Goal: Transaction & Acquisition: Purchase product/service

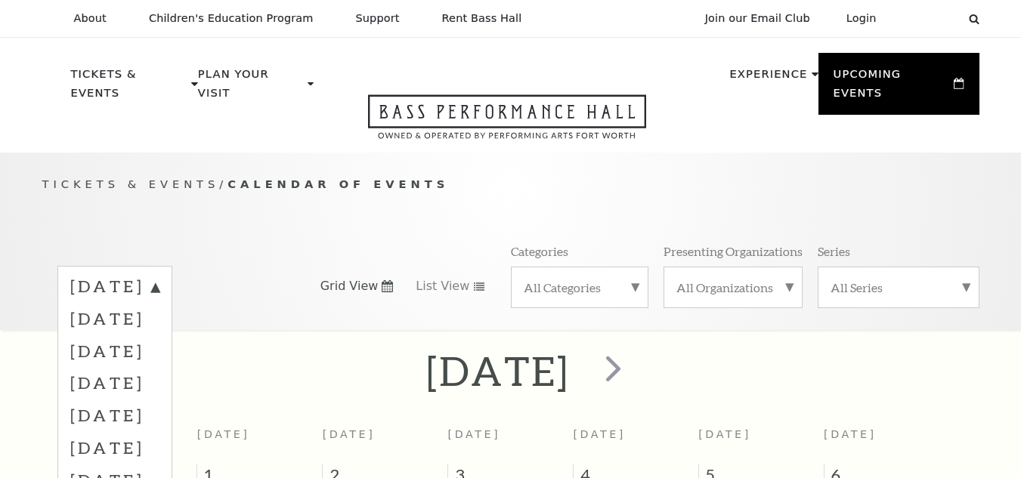
click at [159, 335] on label "November 2025" at bounding box center [114, 351] width 89 height 32
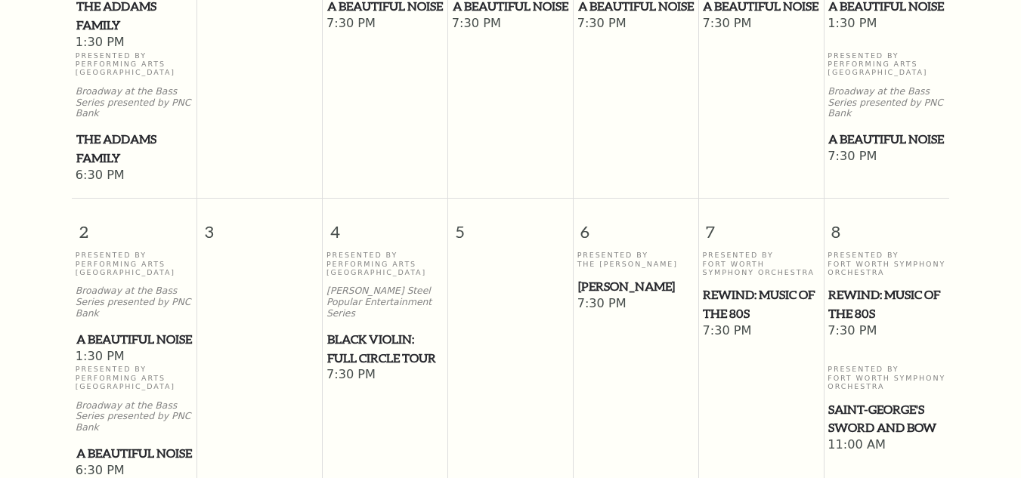
scroll to position [587, 0]
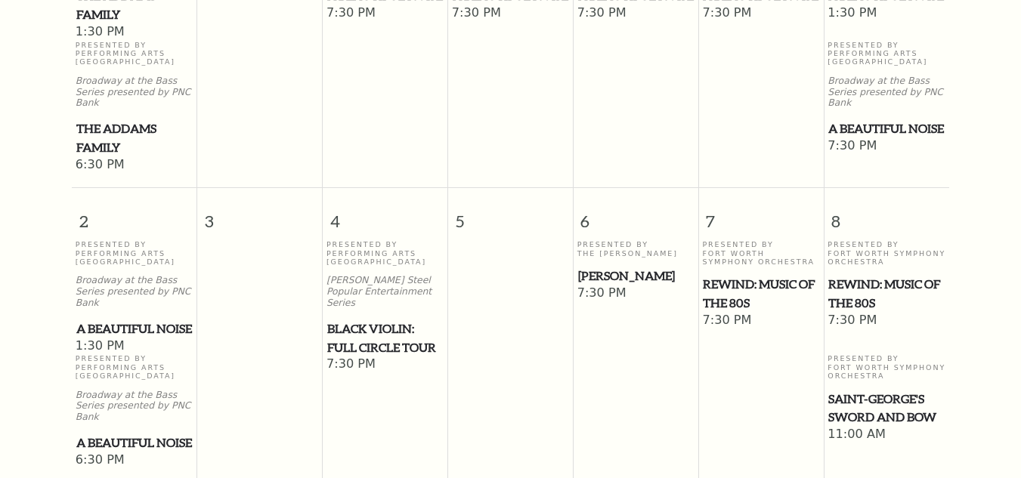
click at [366, 320] on span "Black Violin: Full Circle Tour" at bounding box center [385, 338] width 116 height 37
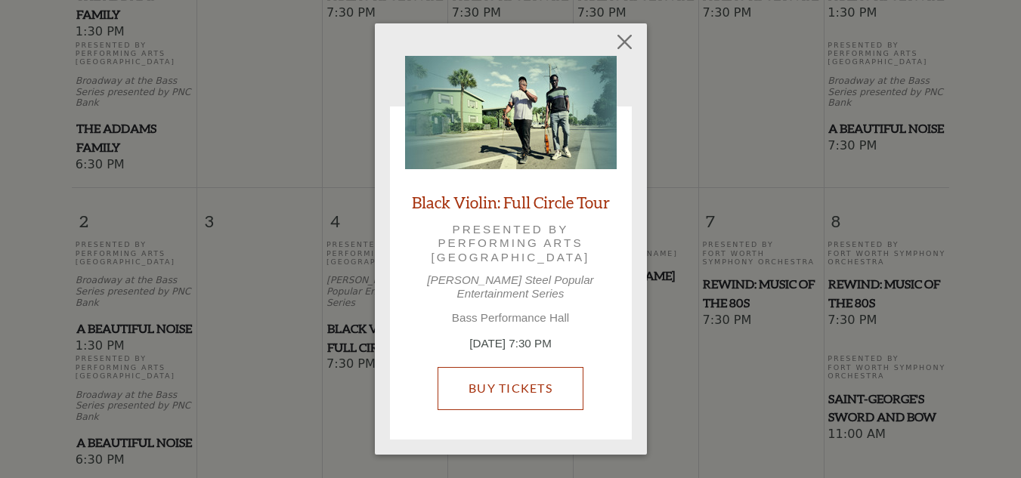
click at [537, 367] on link "Buy Tickets" at bounding box center [511, 388] width 146 height 42
click at [528, 373] on link "Buy Tickets" at bounding box center [511, 388] width 146 height 42
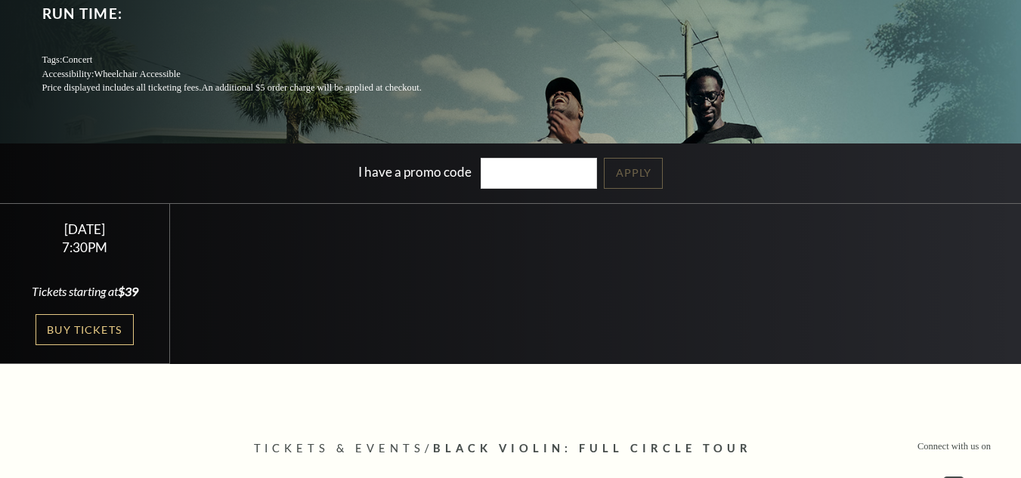
scroll to position [302, 0]
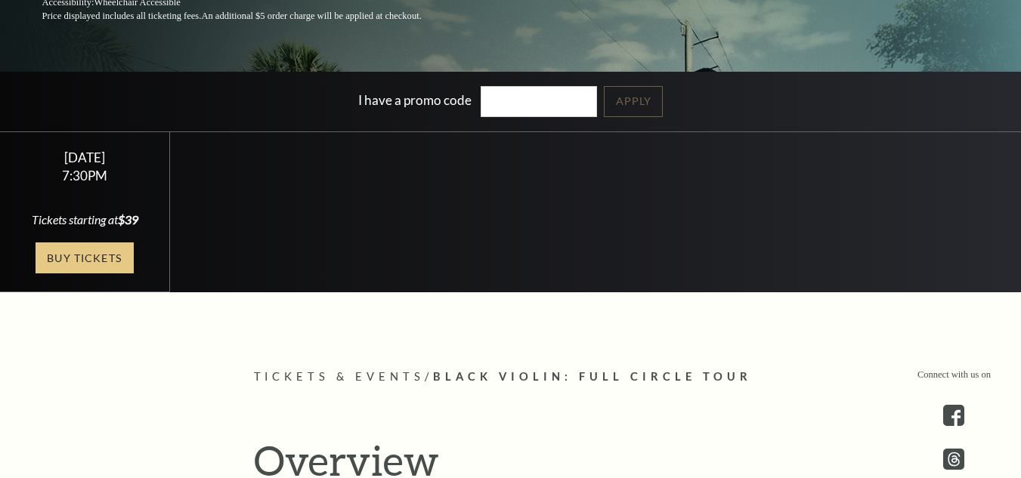
click at [99, 258] on link "Buy Tickets" at bounding box center [85, 258] width 98 height 31
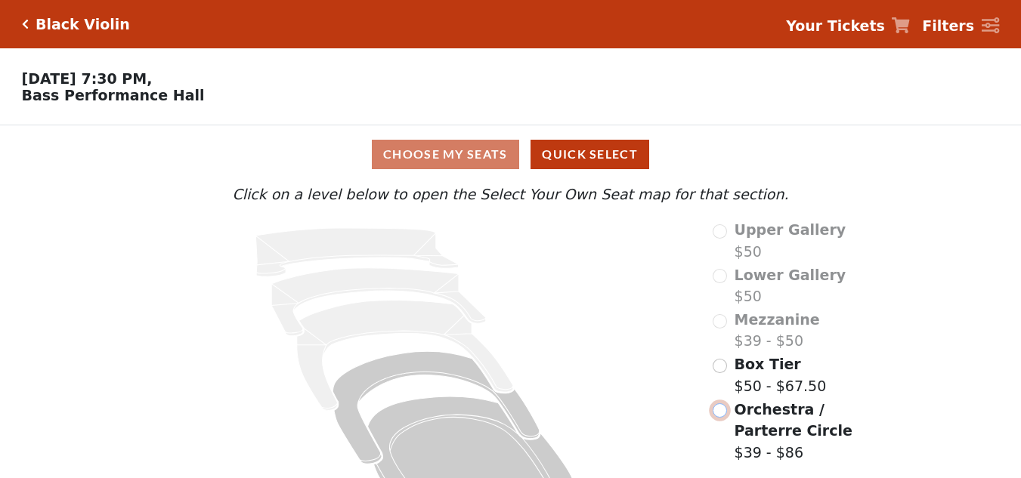
click at [725, 417] on input "radio" at bounding box center [720, 411] width 14 height 14
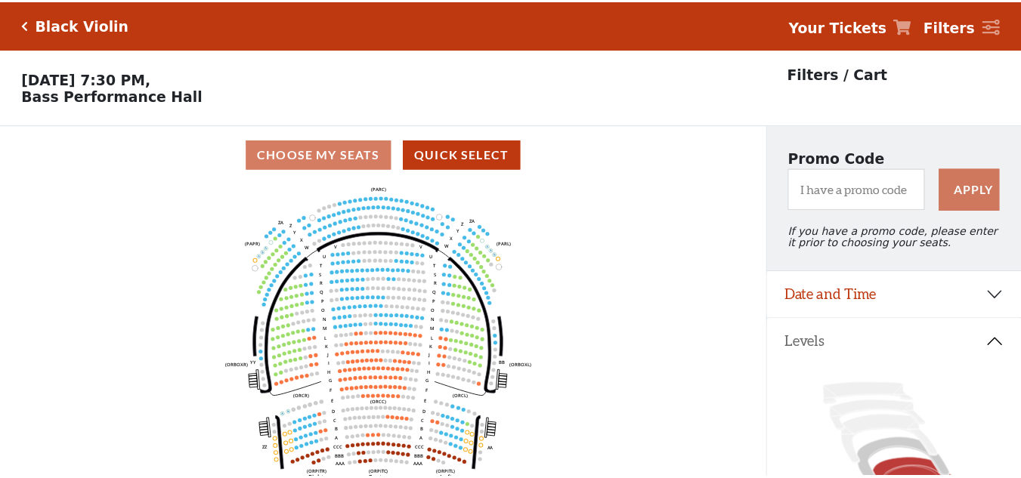
scroll to position [70, 0]
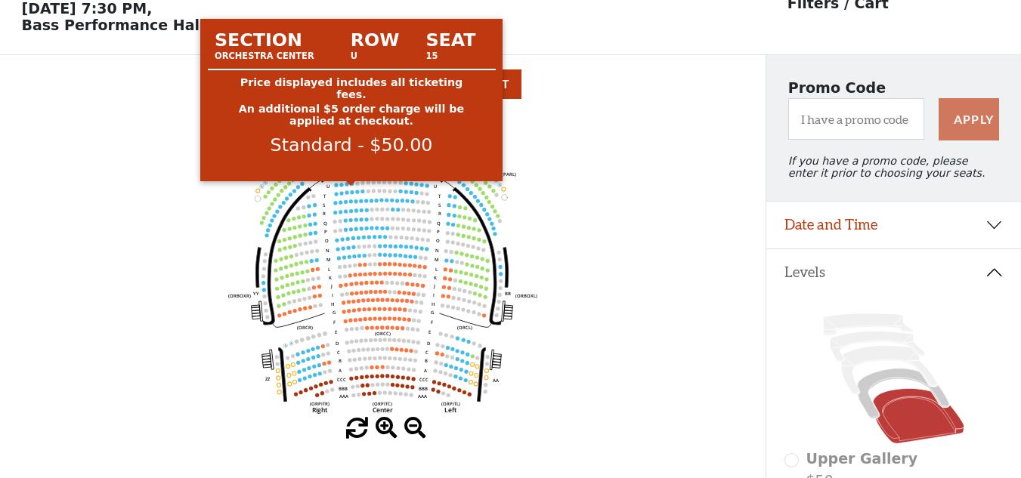
click at [351, 185] on circle at bounding box center [352, 183] width 4 height 4
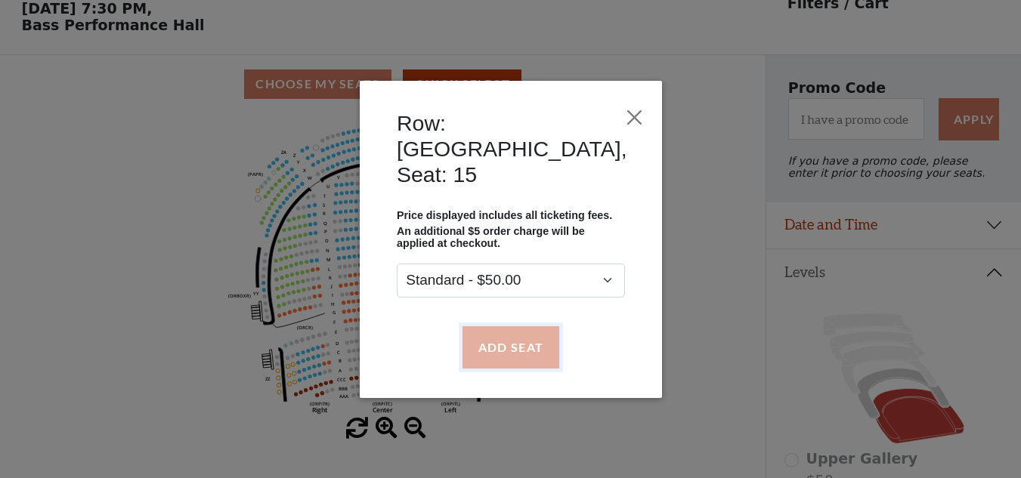
click at [502, 326] on button "Add Seat" at bounding box center [510, 347] width 97 height 42
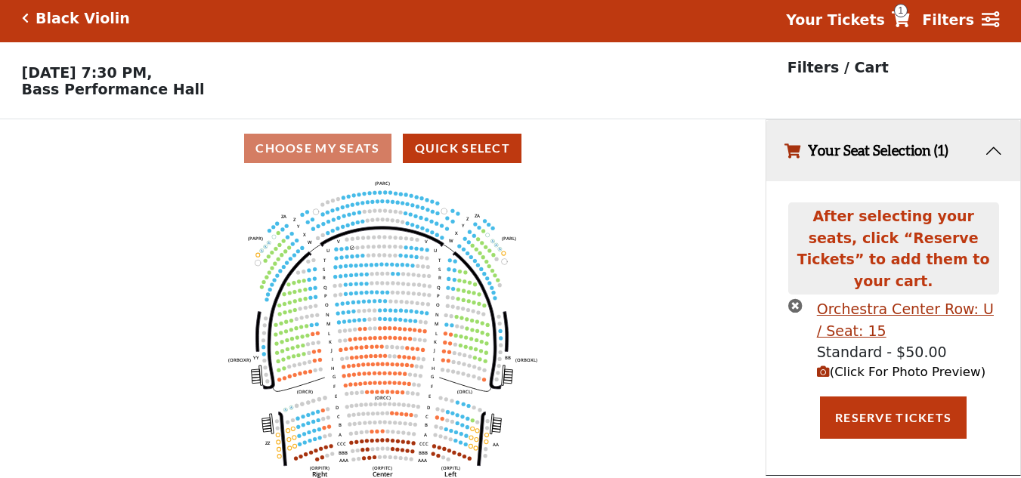
scroll to position [0, 0]
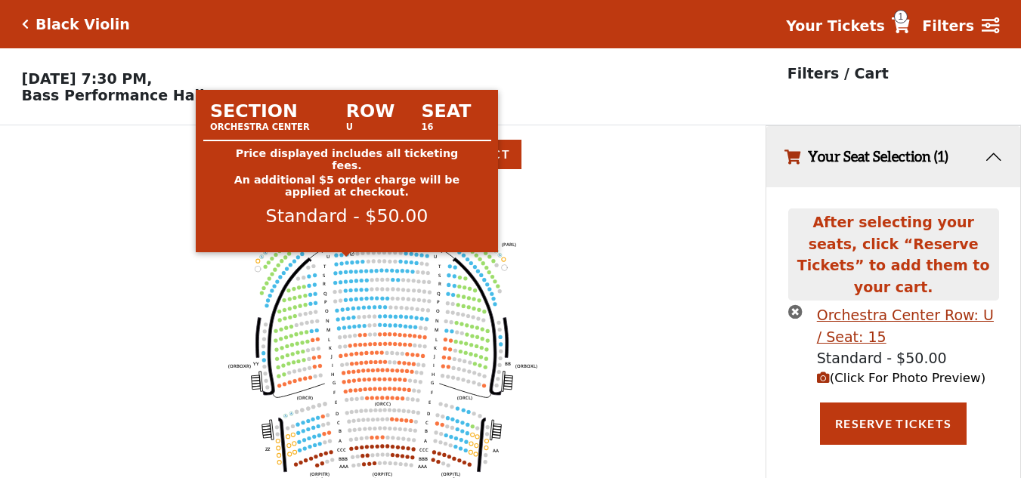
click at [347, 256] on circle at bounding box center [347, 254] width 4 height 4
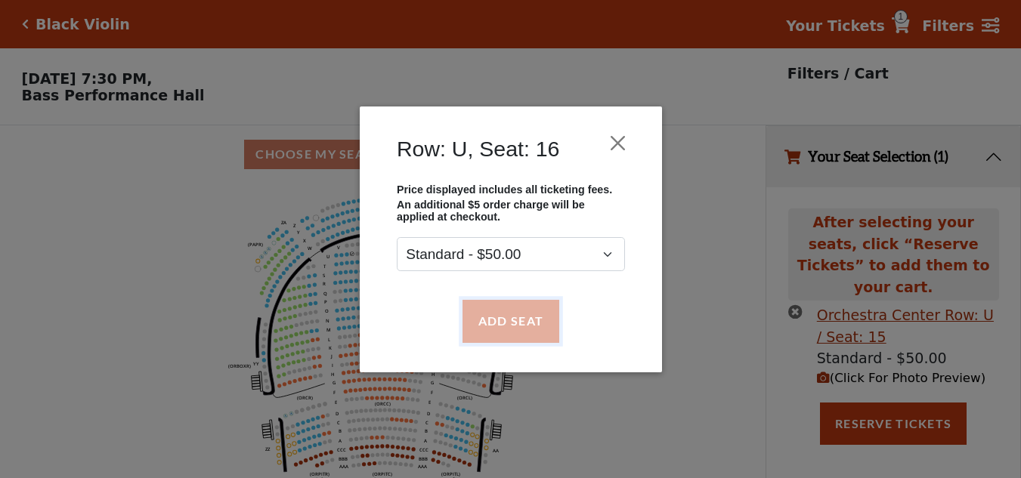
click at [499, 327] on button "Add Seat" at bounding box center [510, 321] width 97 height 42
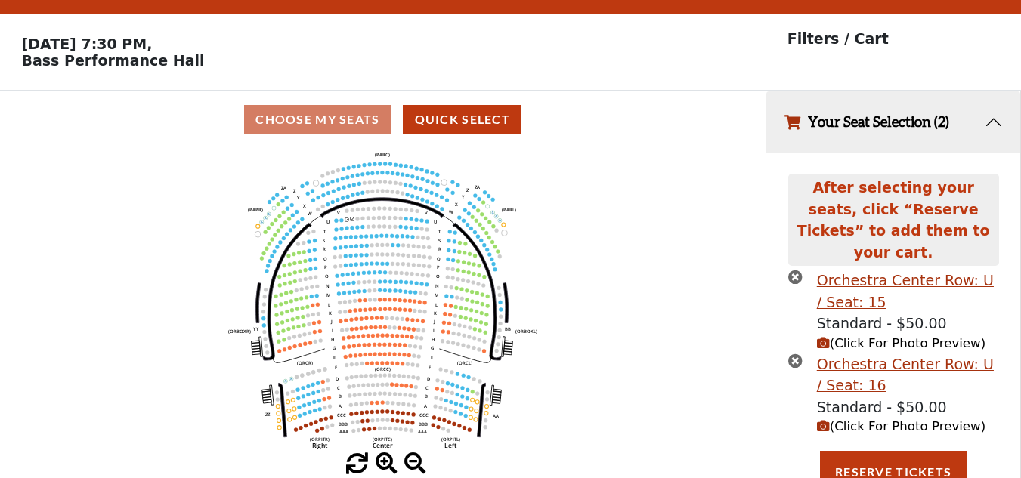
scroll to position [72, 0]
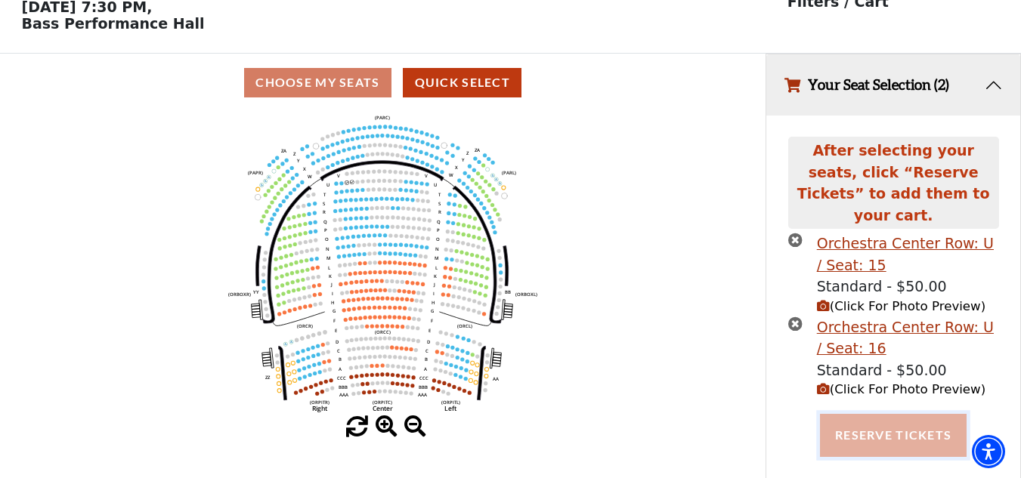
drag, startPoint x: 930, startPoint y: 410, endPoint x: 703, endPoint y: 191, distance: 315.3
click at [929, 414] on button "Reserve Tickets" at bounding box center [893, 435] width 147 height 42
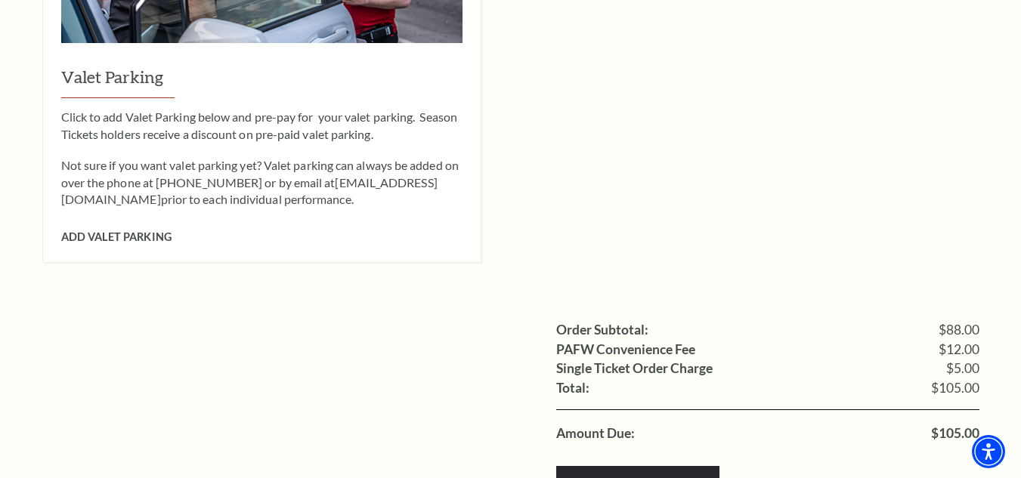
scroll to position [1511, 0]
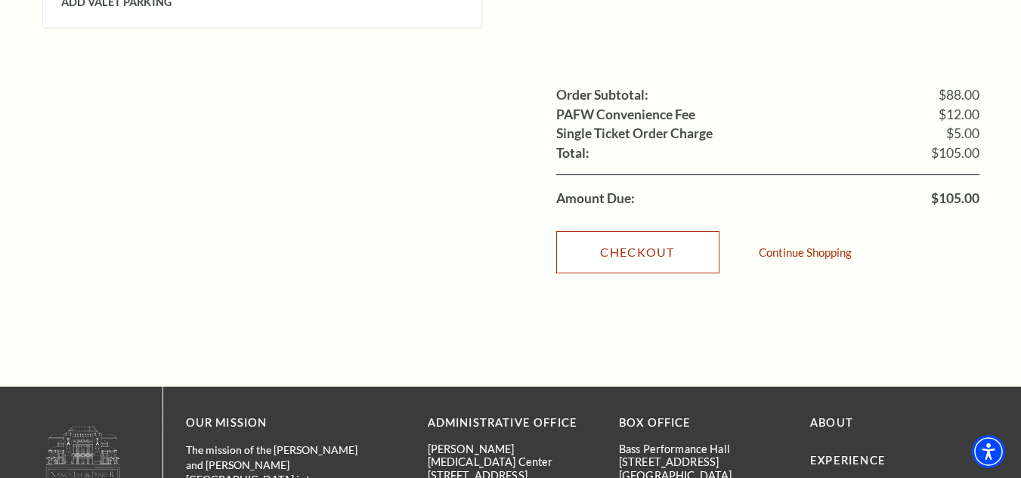
click at [648, 231] on link "Checkout" at bounding box center [637, 252] width 163 height 42
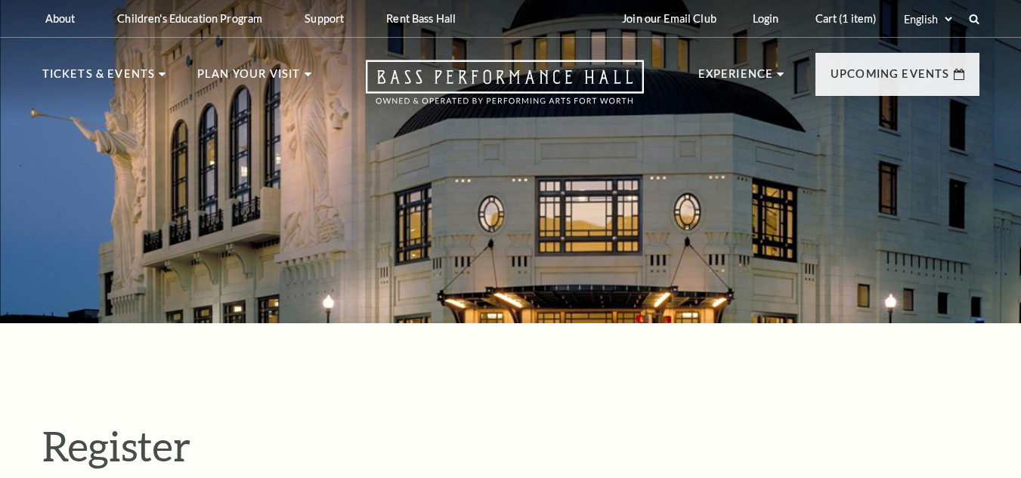
select select "1"
select select "[GEOGRAPHIC_DATA]"
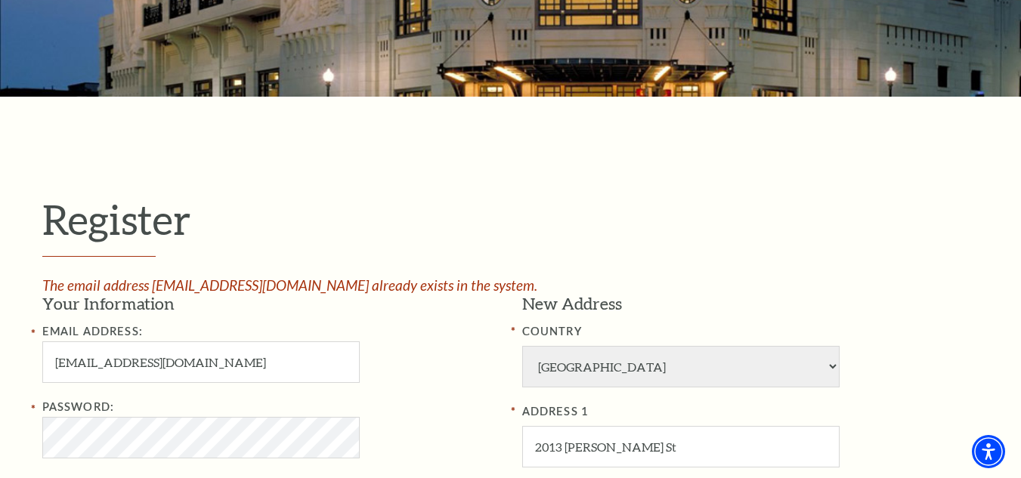
scroll to position [151, 0]
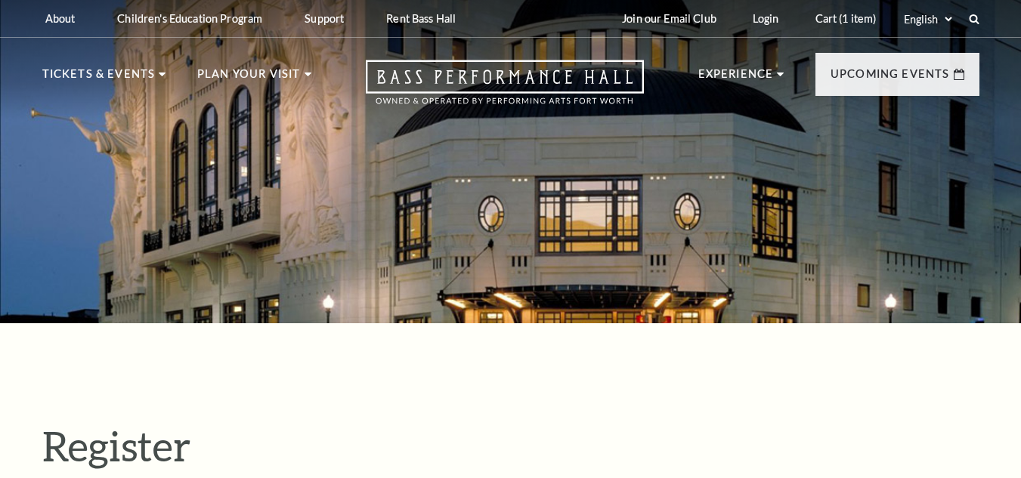
select select "1"
select select "[GEOGRAPHIC_DATA]"
click at [773, 26] on link "Login" at bounding box center [766, 18] width 51 height 37
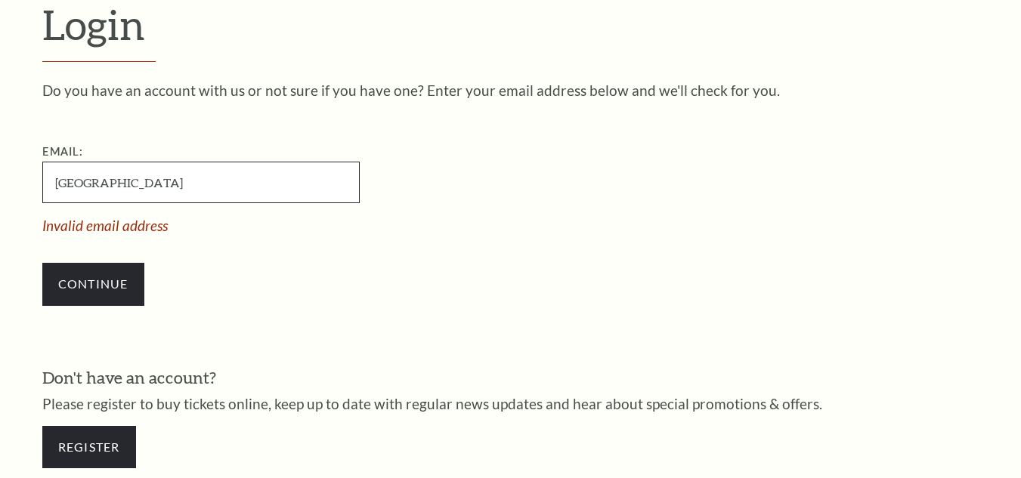
click at [171, 196] on input "Fort Worth" at bounding box center [200, 183] width 317 height 42
paste input "emelygoodspeed25@gmail.com"
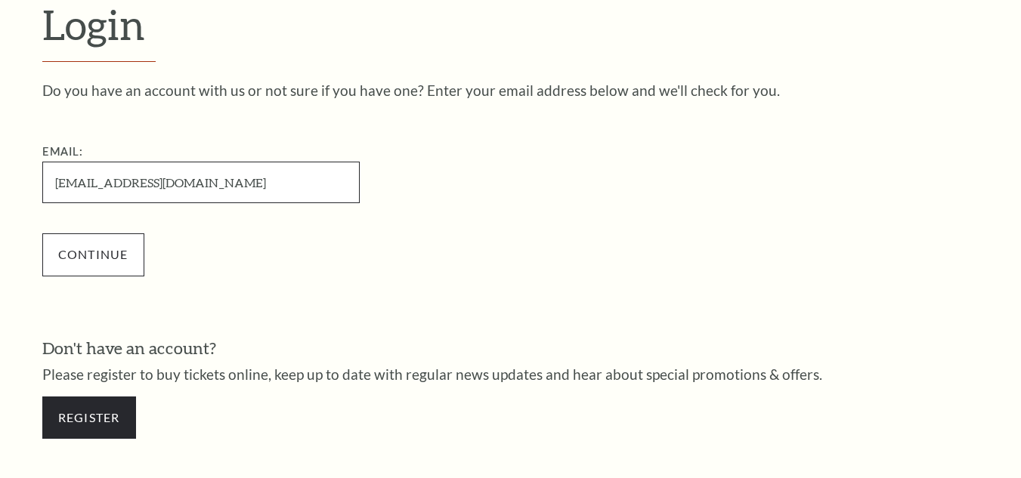
type input "emelygoodspeed25@gmail.com"
click at [123, 267] on input "Continue" at bounding box center [93, 254] width 102 height 42
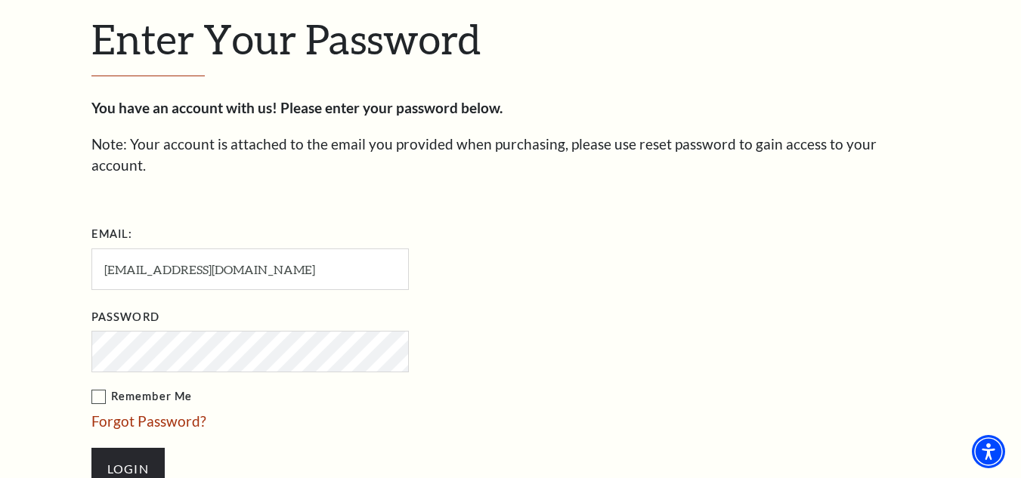
click at [91, 448] on input "Login" at bounding box center [127, 469] width 73 height 42
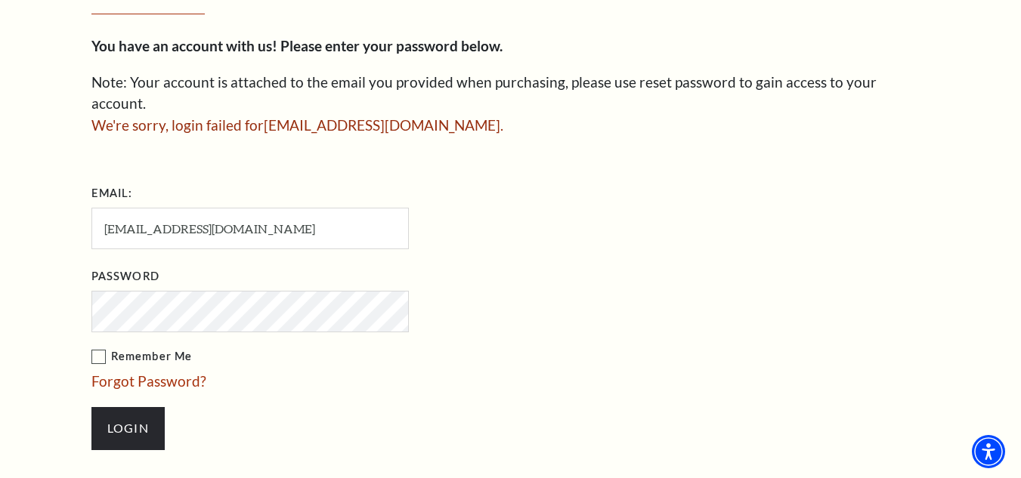
click at [91, 407] on input "Login" at bounding box center [127, 428] width 73 height 42
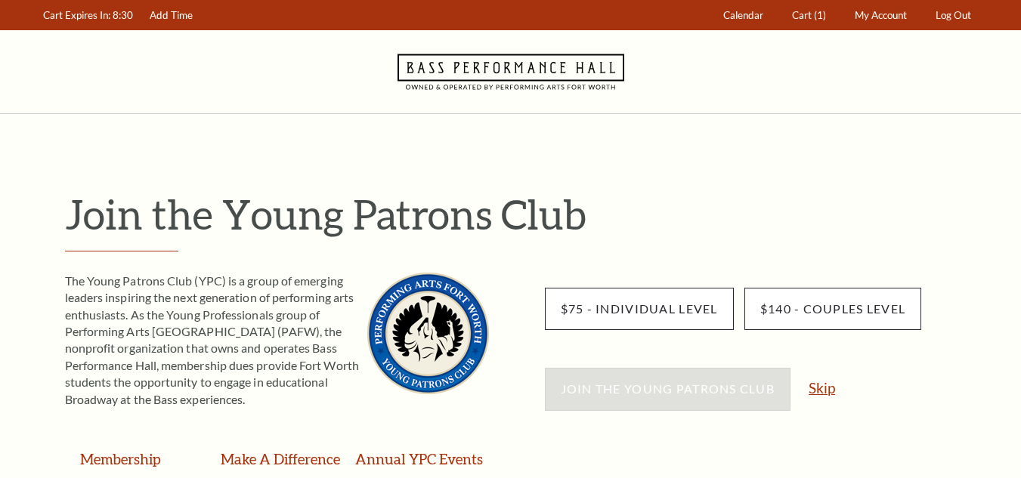
click at [827, 394] on link "Skip" at bounding box center [822, 388] width 26 height 14
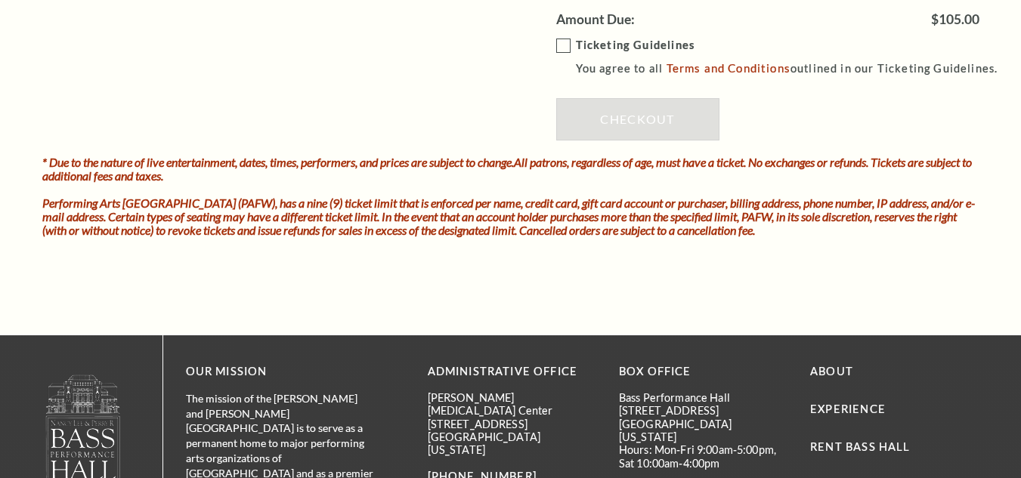
scroll to position [1511, 0]
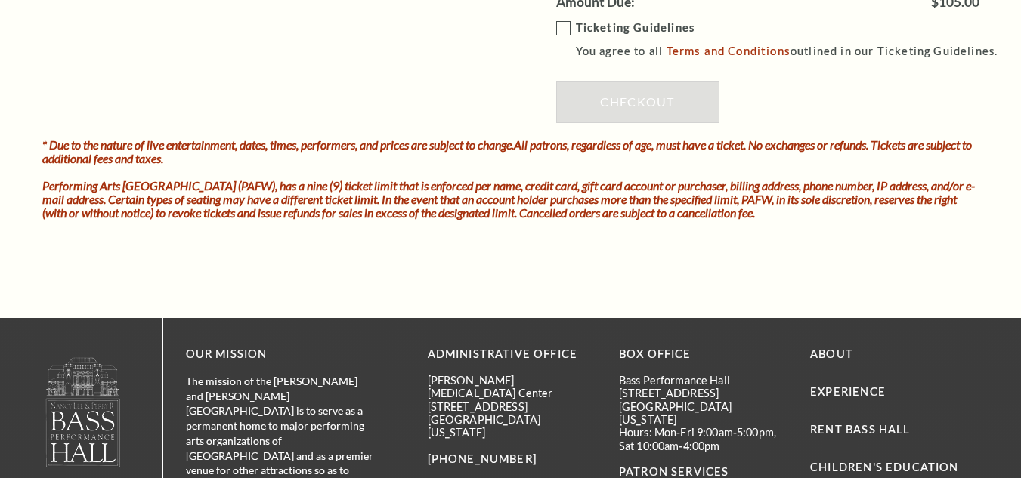
click at [564, 26] on label "Ticketing Guidelines You agree to all Terms and Conditions outlined in our Tick…" at bounding box center [784, 40] width 456 height 42
click at [0, 0] on input "Ticketing Guidelines You agree to all Terms and Conditions outlined in our Tick…" at bounding box center [0, 0] width 0 height 0
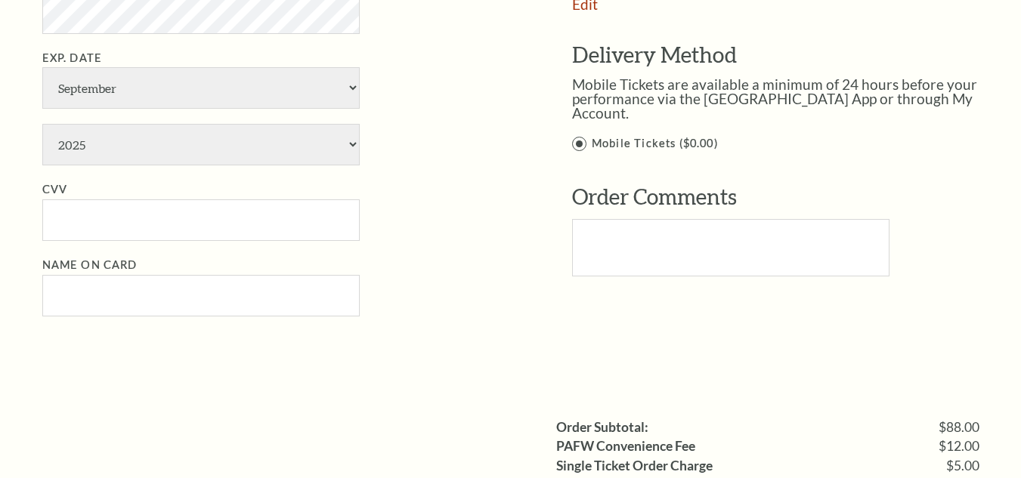
scroll to position [756, 0]
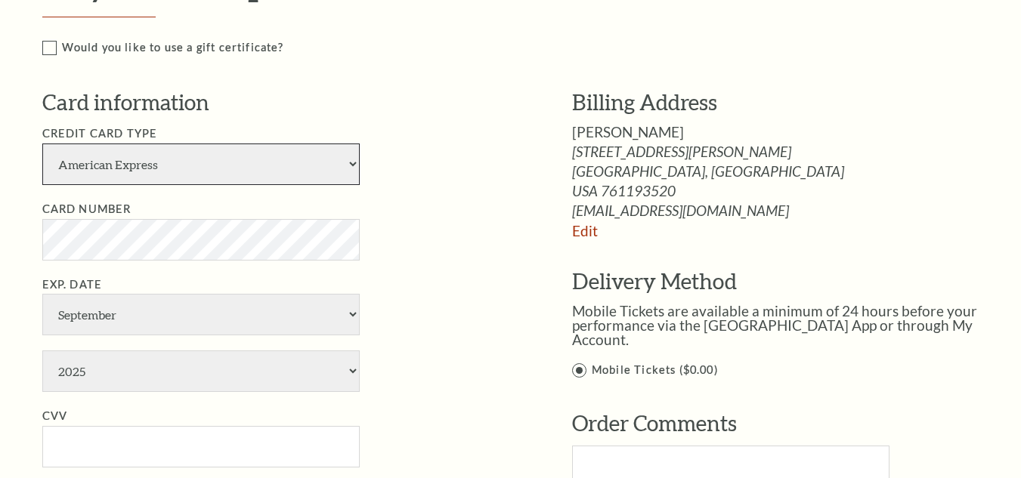
click at [334, 166] on select "American Express Visa Master Card Discover" at bounding box center [200, 165] width 317 height 42
select select "24"
click at [42, 144] on select "American Express Visa Master Card Discover" at bounding box center [200, 165] width 317 height 42
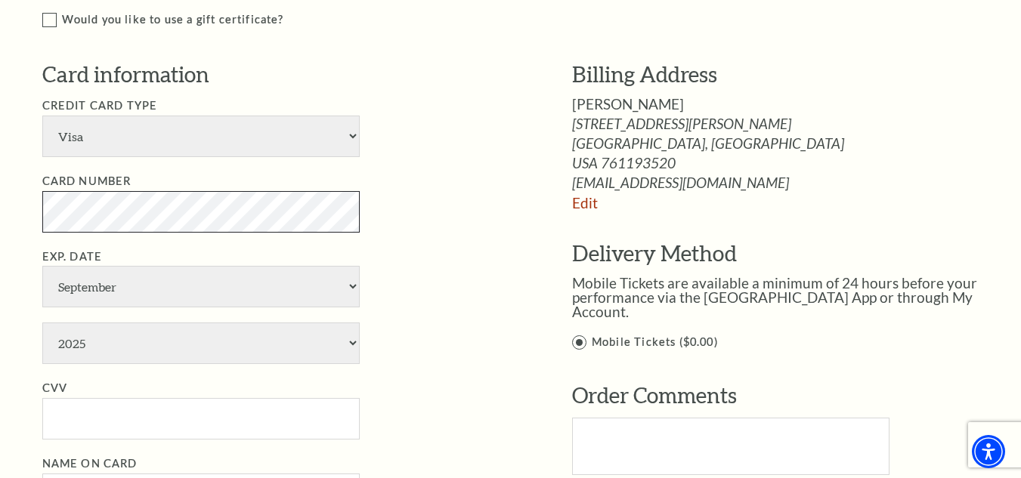
scroll to position [831, 0]
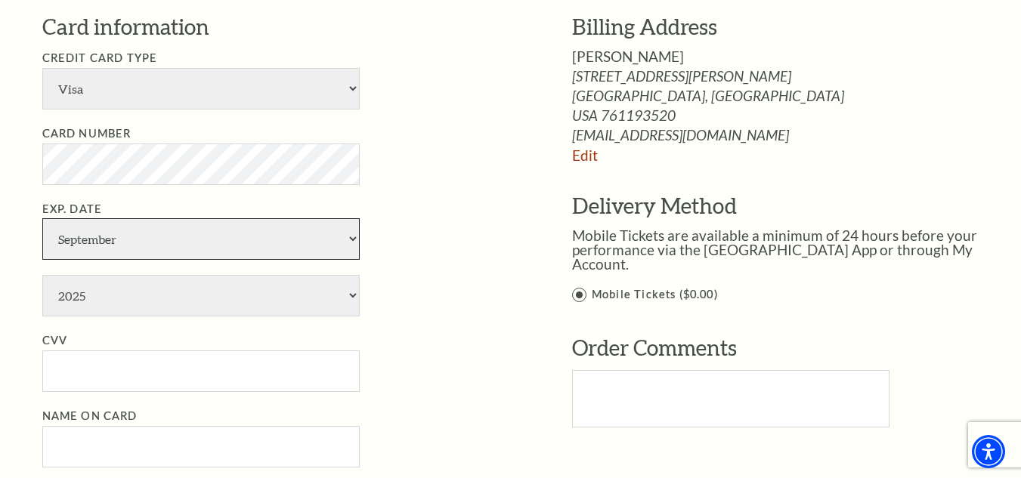
drag, startPoint x: 317, startPoint y: 237, endPoint x: 306, endPoint y: 235, distance: 10.7
click at [317, 237] on select "January February March April May June July August September October November De…" at bounding box center [200, 239] width 317 height 42
select select "7"
click at [42, 218] on select "January February March April May June July August September October November De…" at bounding box center [200, 239] width 317 height 42
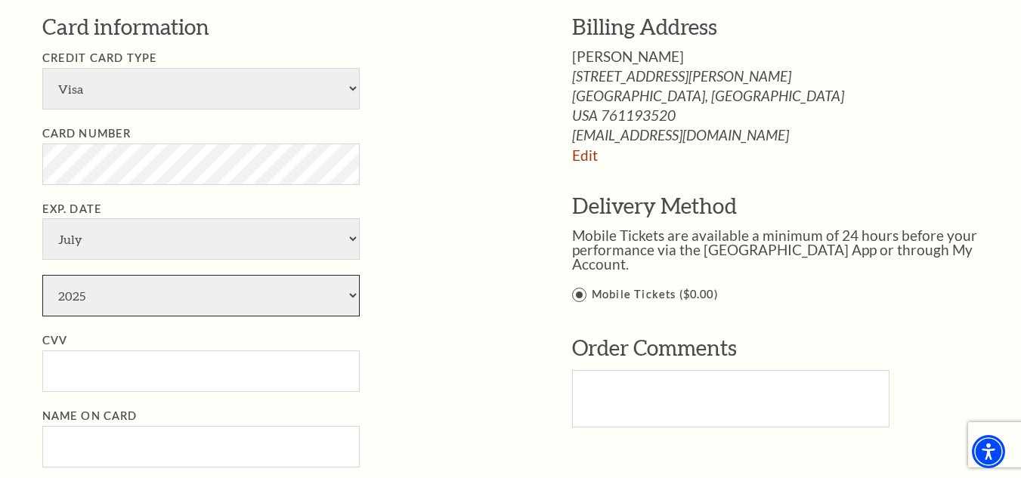
click at [158, 293] on select "2025 2026 2027 2028 2029 2030 2031 2032 2033 2034" at bounding box center [200, 296] width 317 height 42
select select "2029"
click at [42, 275] on select "2025 2026 2027 2028 2029 2030 2031 2032 2033 2034" at bounding box center [200, 296] width 317 height 42
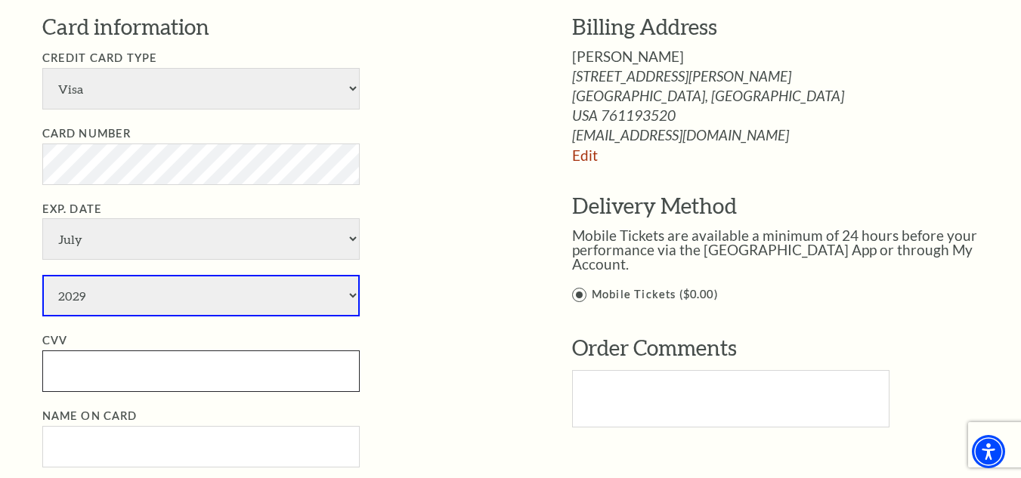
click at [131, 375] on input "CVV" at bounding box center [200, 372] width 317 height 42
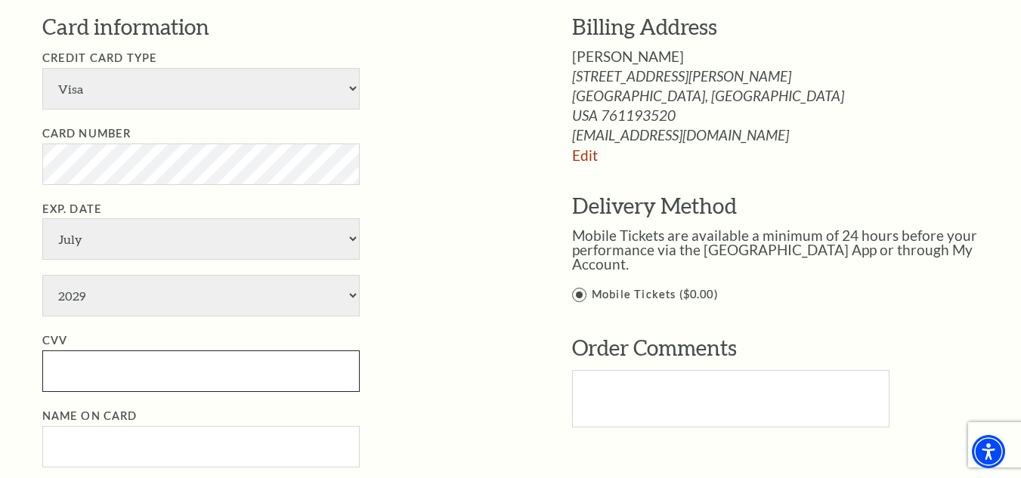
paste input "685"
type input "685"
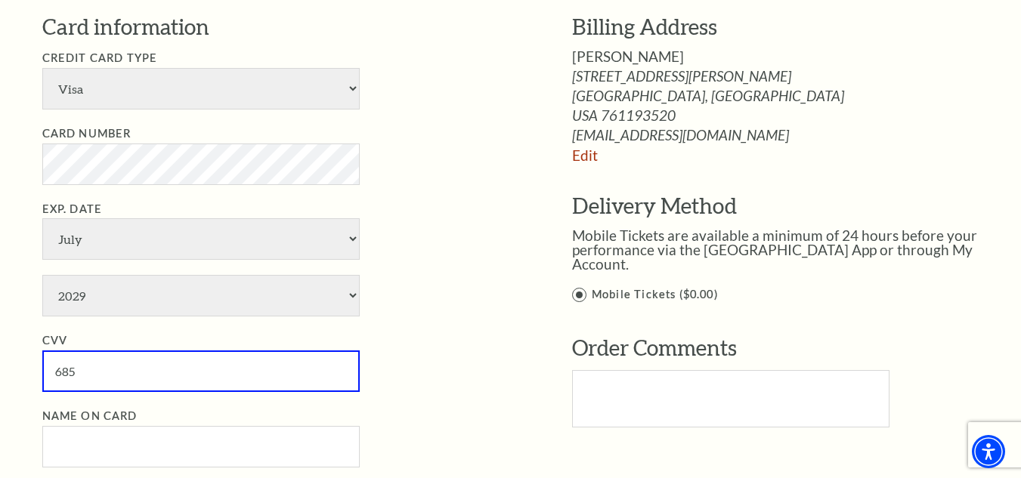
scroll to position [982, 0]
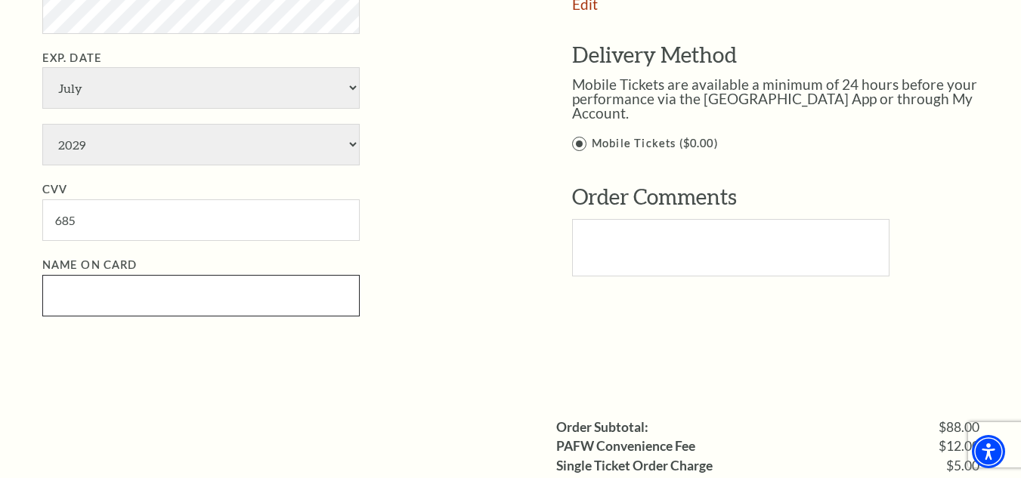
click at [175, 299] on input "Name on Card" at bounding box center [200, 296] width 317 height 42
paste input "earlgrimes"
click at [77, 299] on input "earlgrimes" at bounding box center [200, 296] width 317 height 42
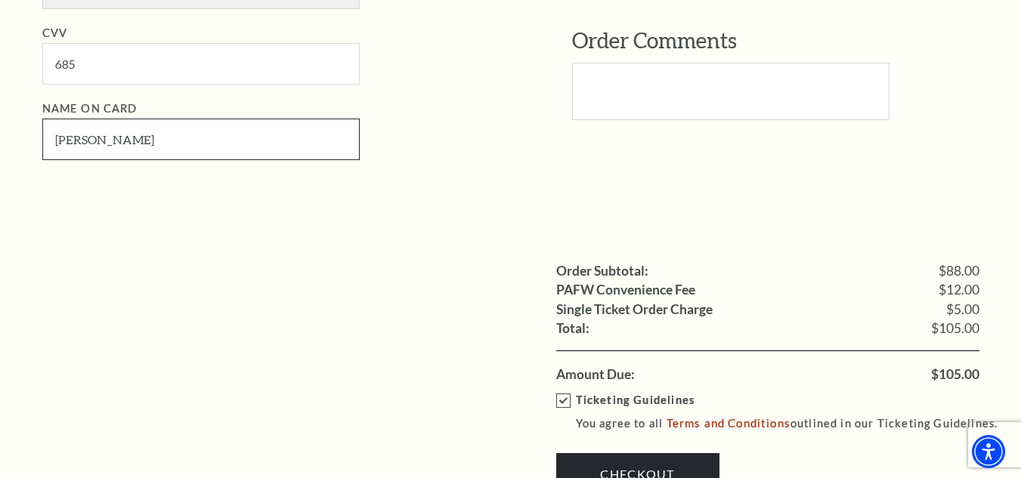
scroll to position [1285, 0]
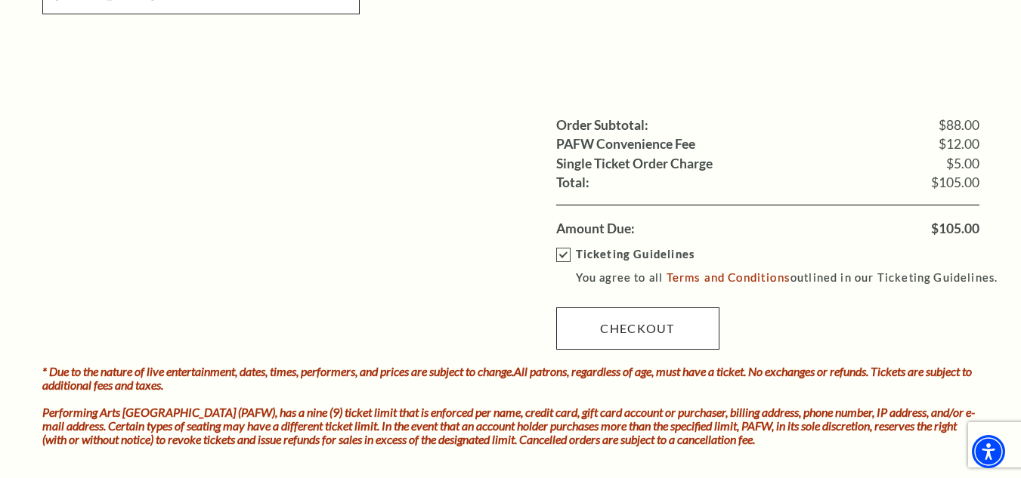
type input "earl grimes"
click at [624, 318] on link "Checkout" at bounding box center [637, 329] width 163 height 42
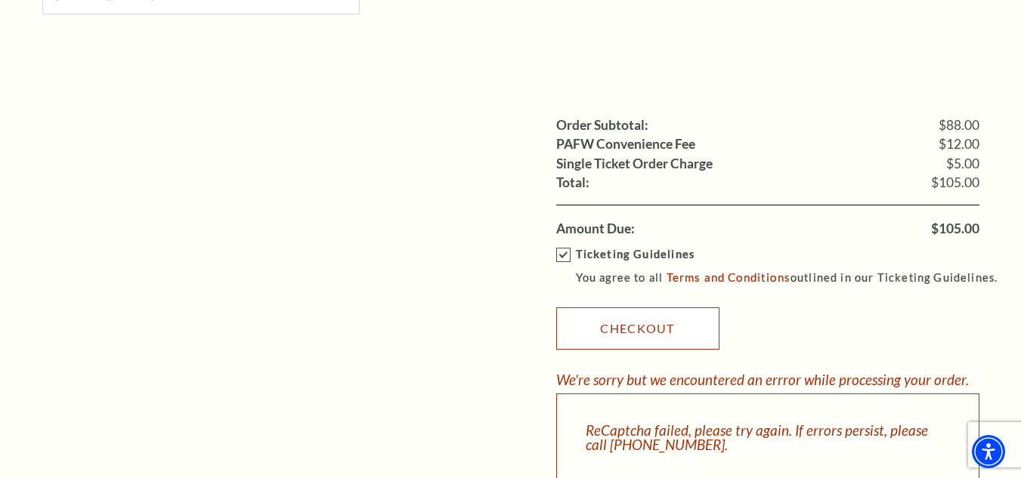
click at [624, 318] on link "Checkout" at bounding box center [637, 329] width 163 height 42
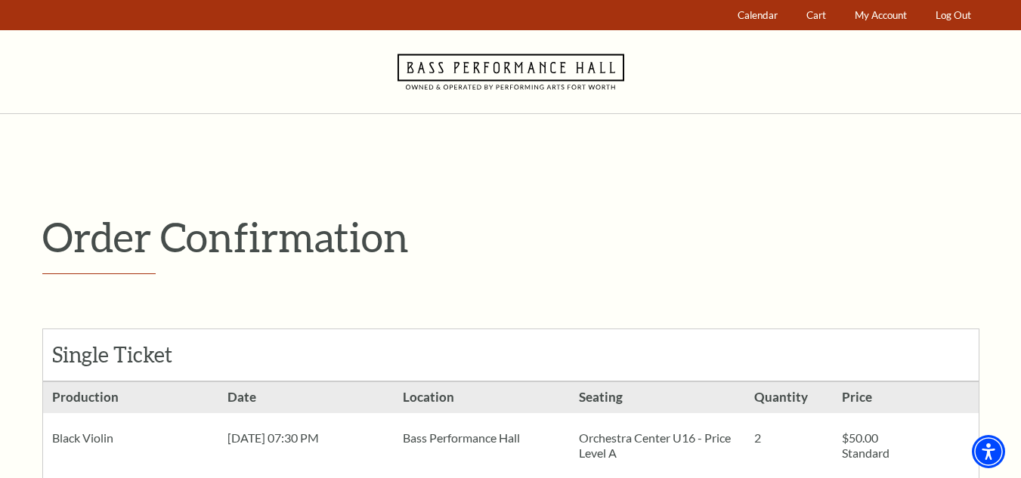
click at [628, 267] on h1 "Order Confirmation" at bounding box center [510, 243] width 937 height 62
click at [886, 14] on span "My Account" at bounding box center [881, 15] width 52 height 12
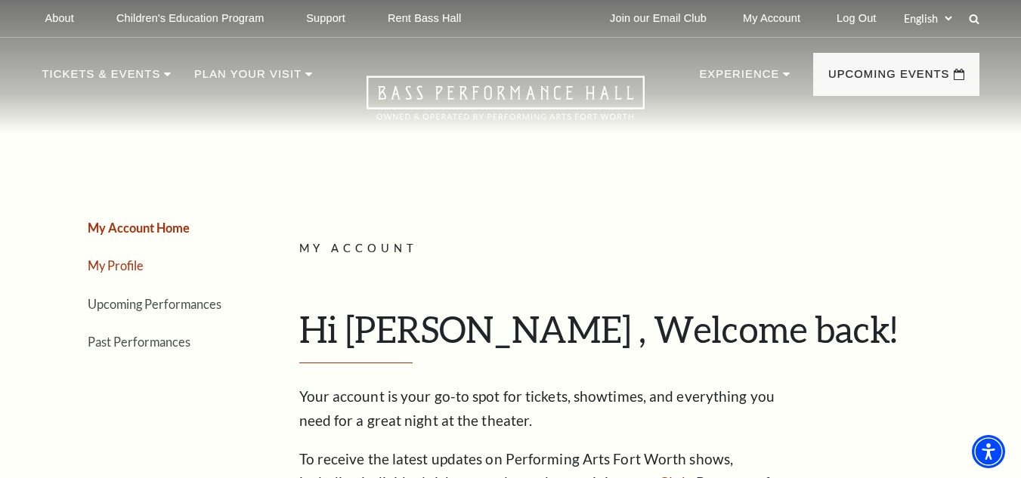
click at [117, 264] on link "My Profile" at bounding box center [116, 265] width 56 height 14
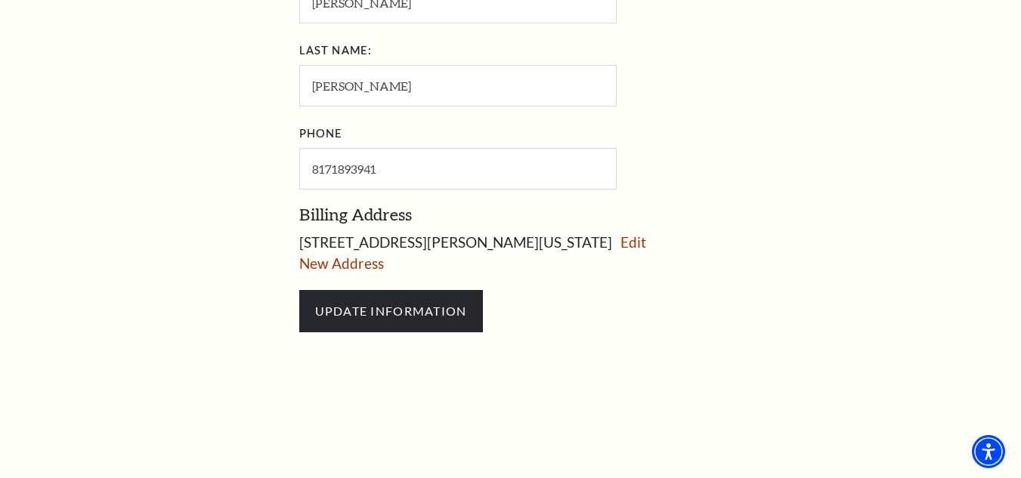
scroll to position [831, 0]
drag, startPoint x: 291, startPoint y: 237, endPoint x: 641, endPoint y: 248, distance: 350.0
copy span "[STREET_ADDRESS][PERSON_NAME][US_STATE]"
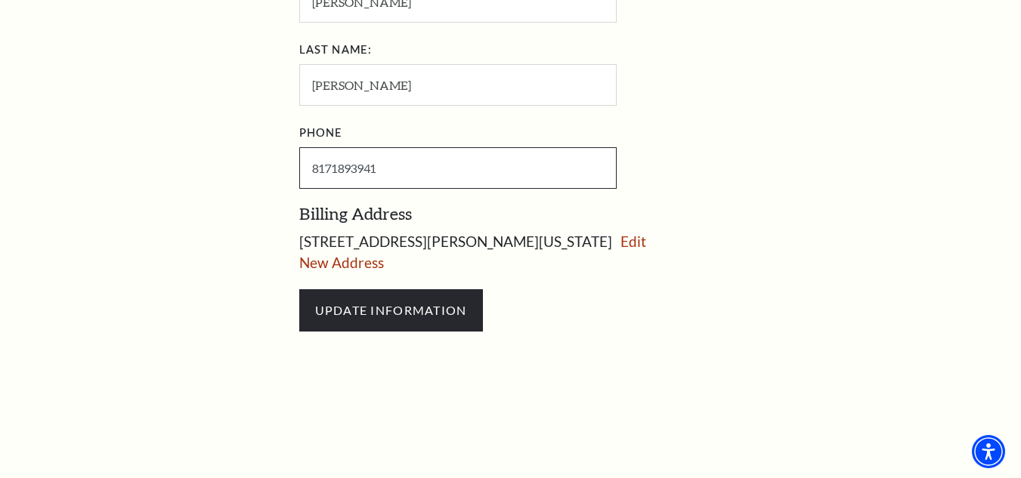
drag, startPoint x: 387, startPoint y: 163, endPoint x: 301, endPoint y: 174, distance: 86.8
click at [301, 174] on input "8171893941" at bounding box center [457, 168] width 317 height 42
type input "817-189-3941"
